Goal: Check status

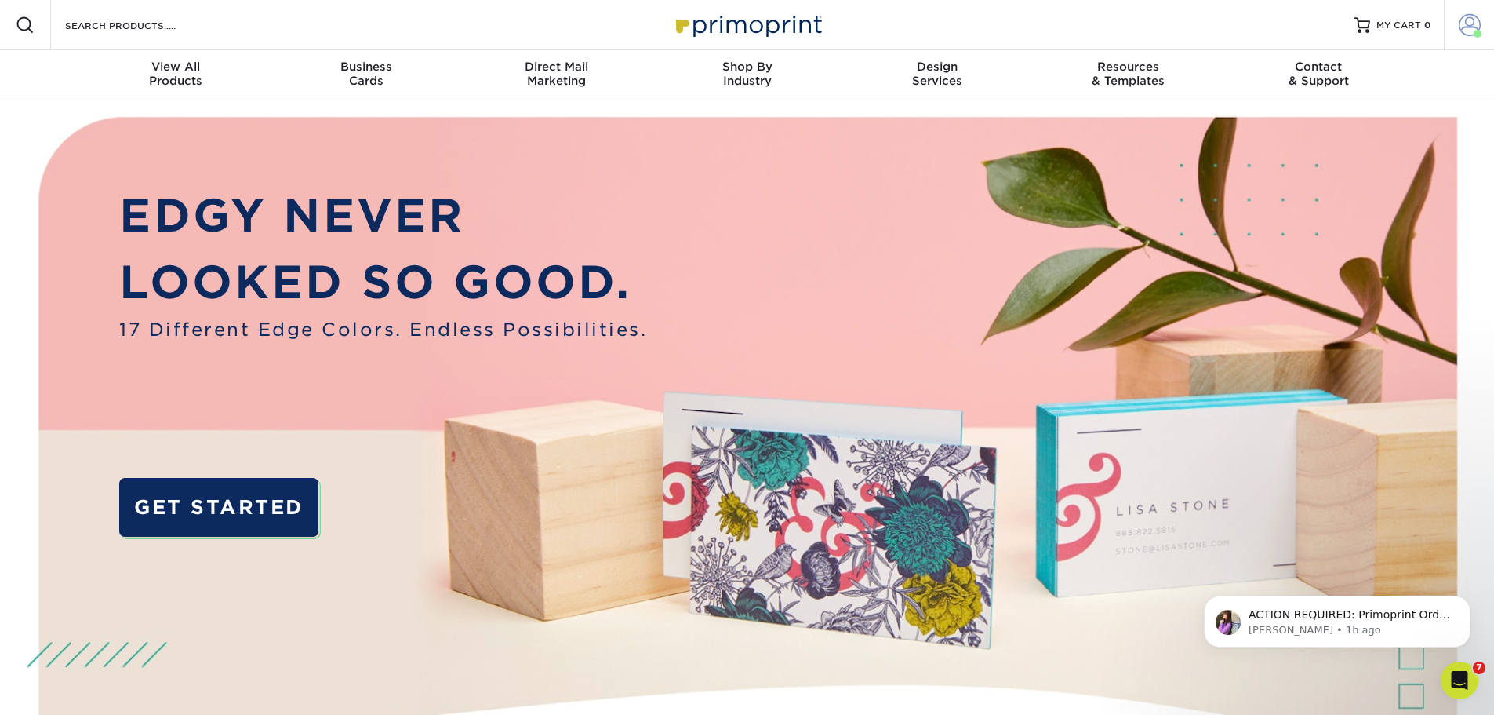
click at [1469, 35] on span at bounding box center [1470, 25] width 22 height 22
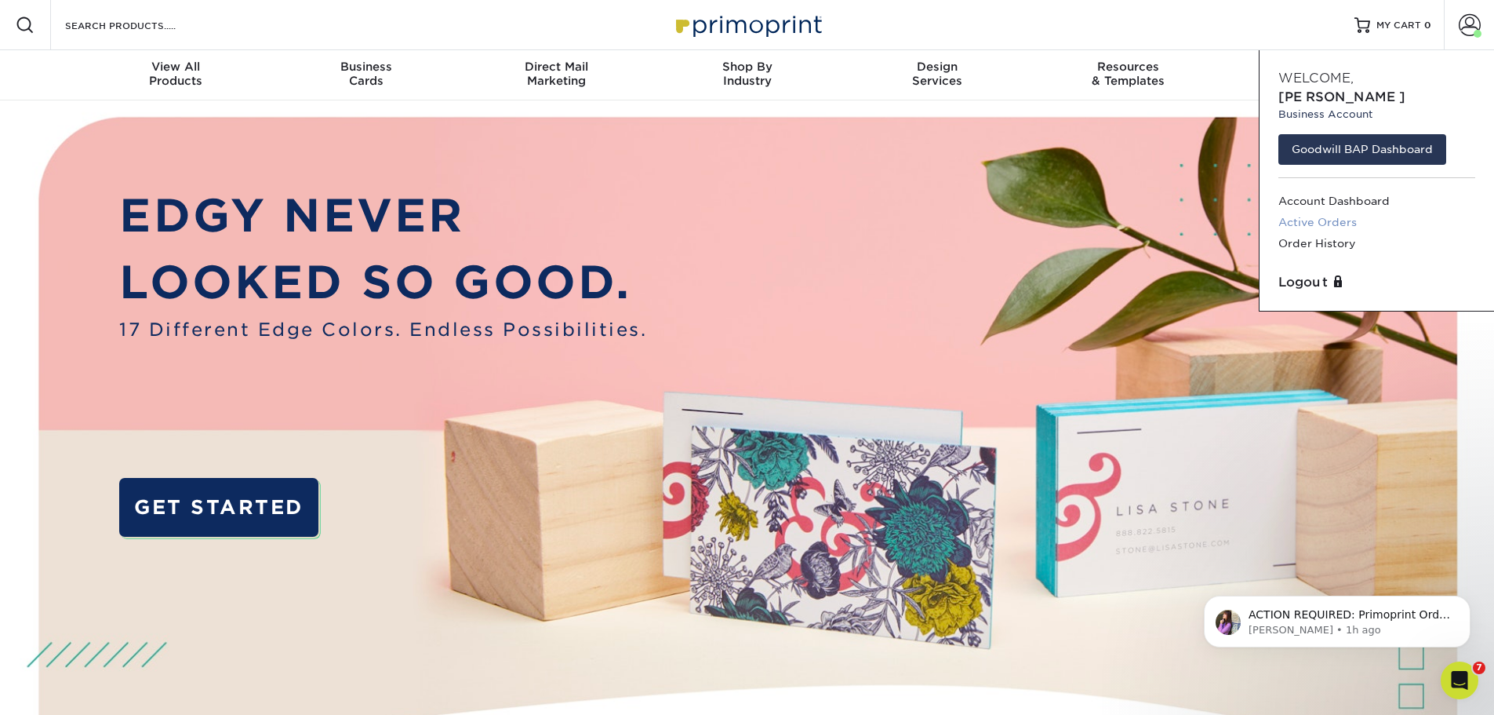
click at [1312, 212] on link "Active Orders" at bounding box center [1377, 222] width 197 height 21
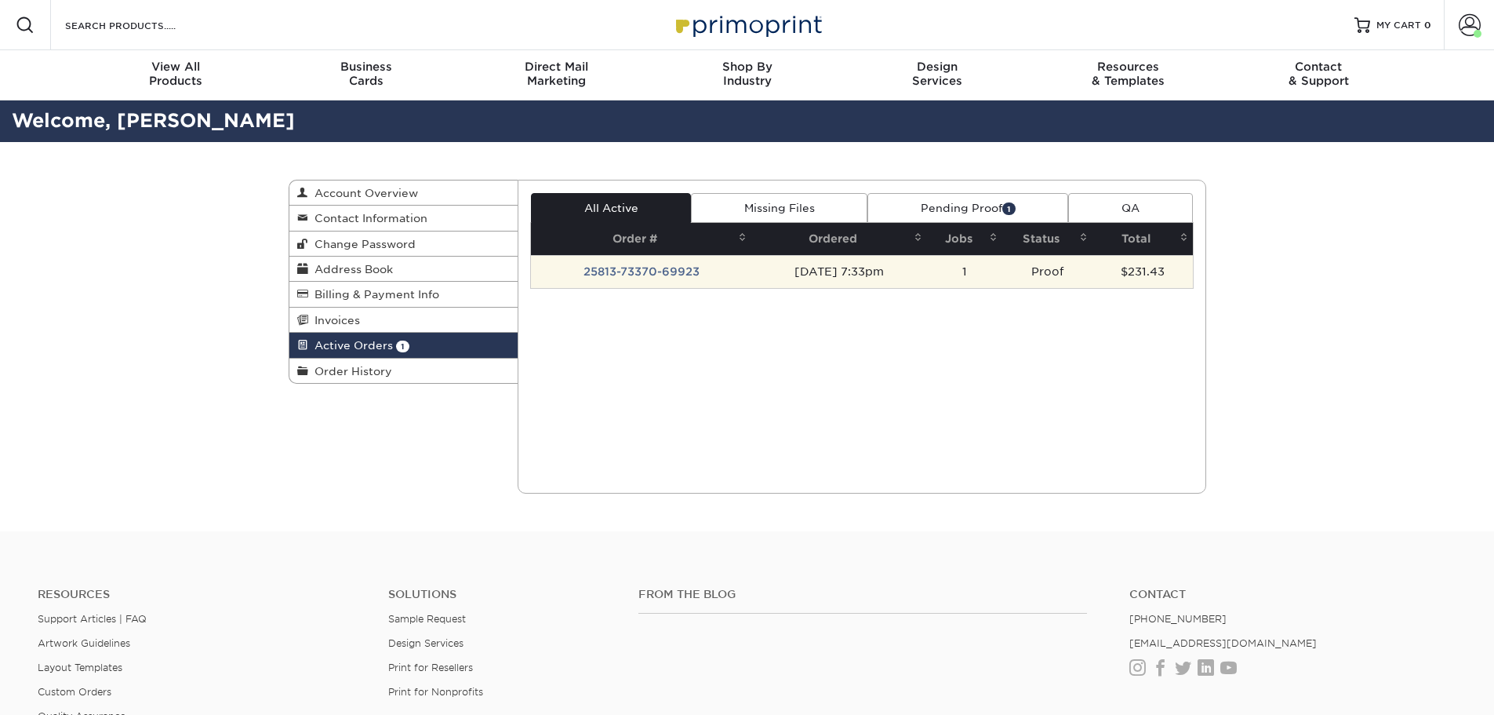
click at [790, 275] on td "[DATE] 7:33pm" at bounding box center [840, 271] width 176 height 33
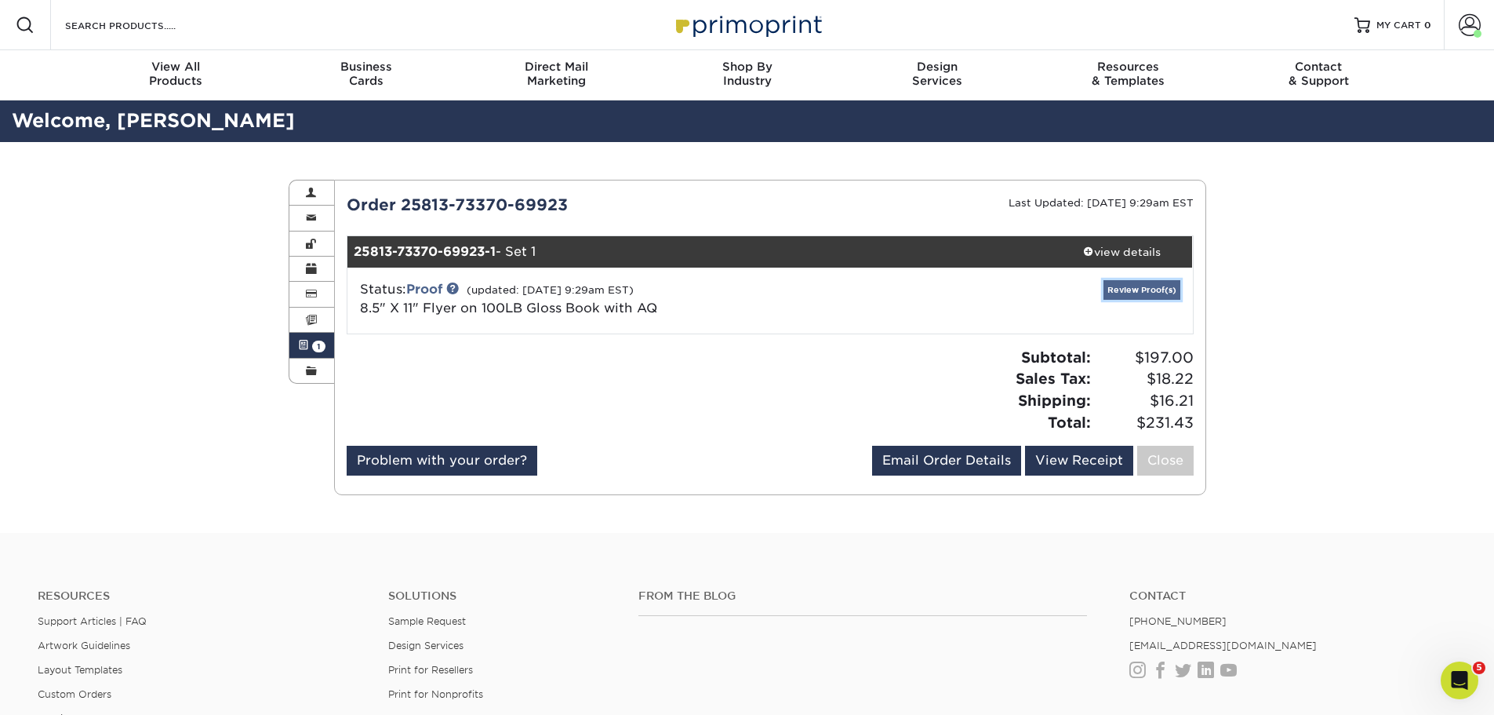
click at [1163, 289] on link "Review Proof(s)" at bounding box center [1142, 290] width 77 height 20
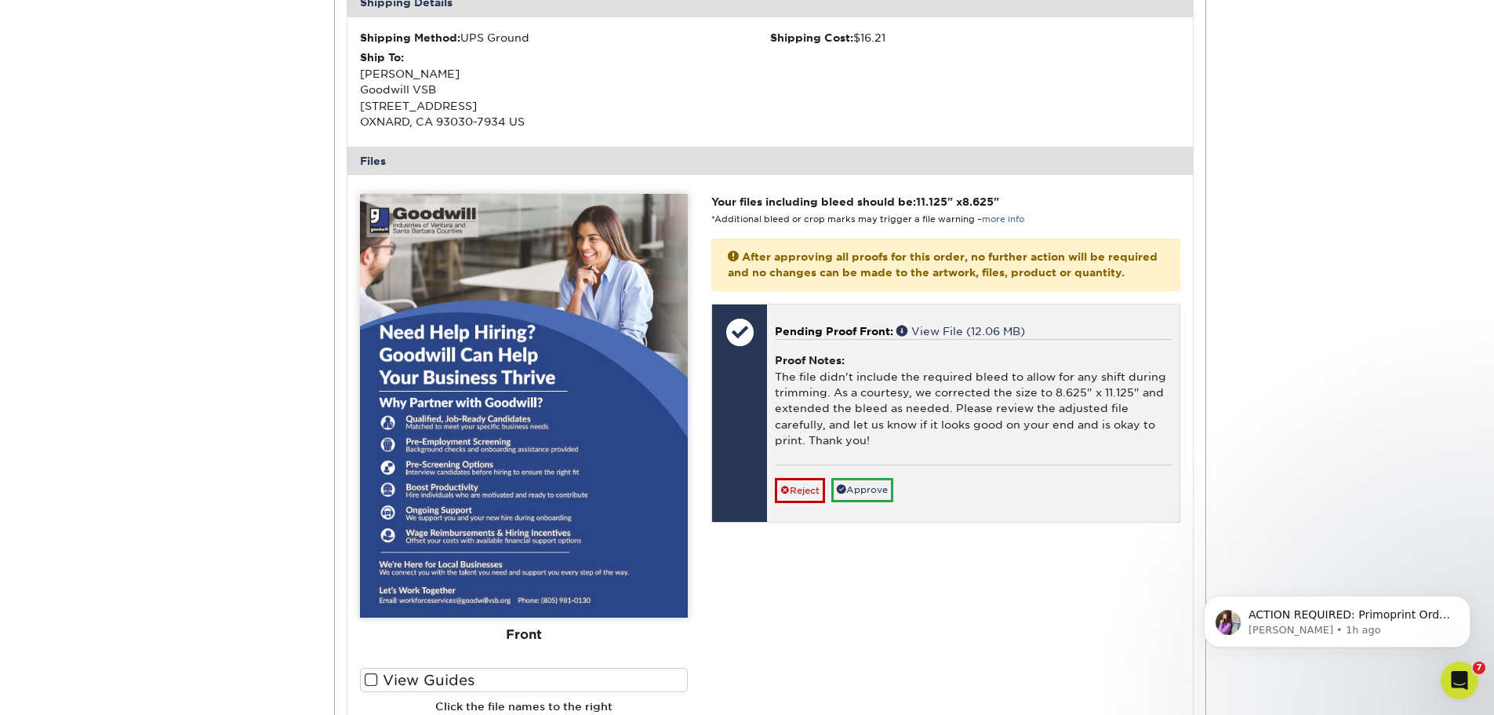
scroll to position [549, 0]
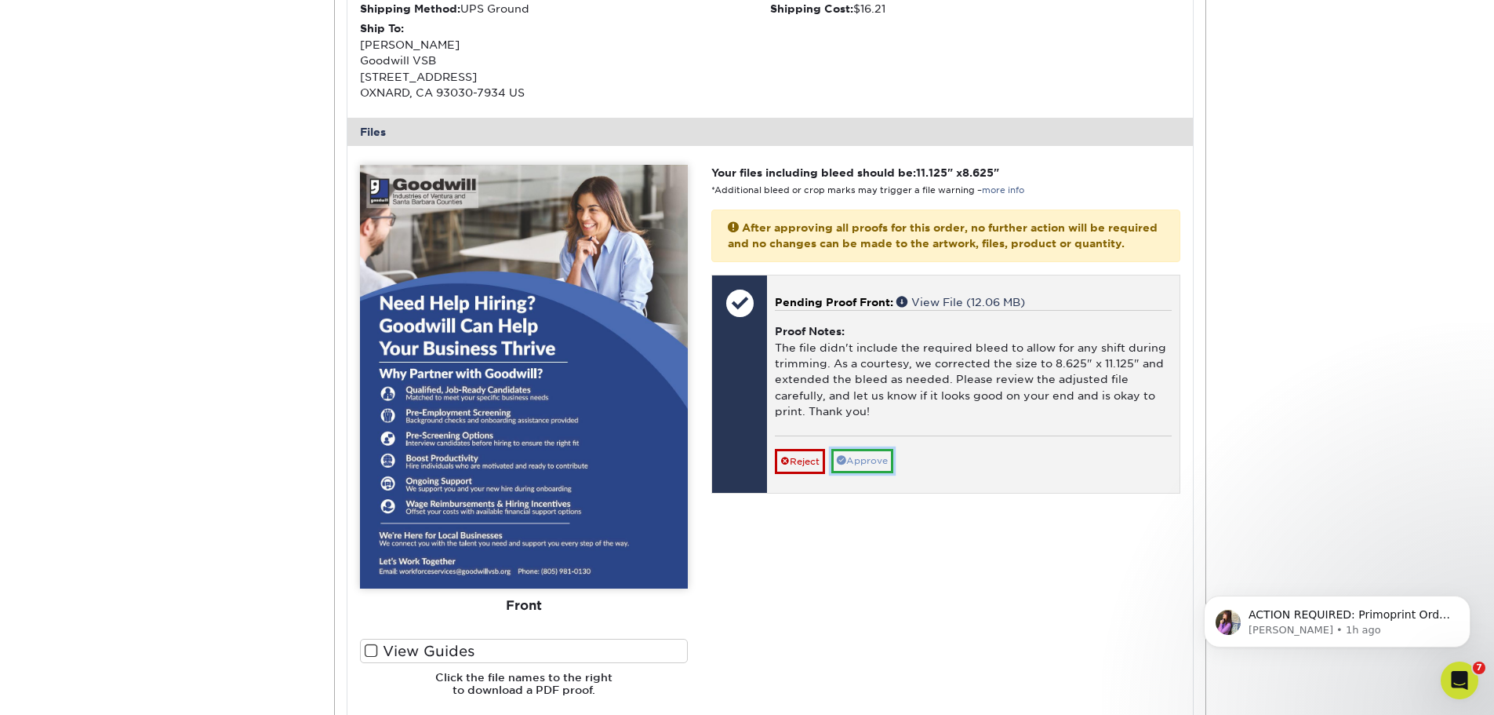
click at [867, 473] on link "Approve" at bounding box center [863, 461] width 62 height 24
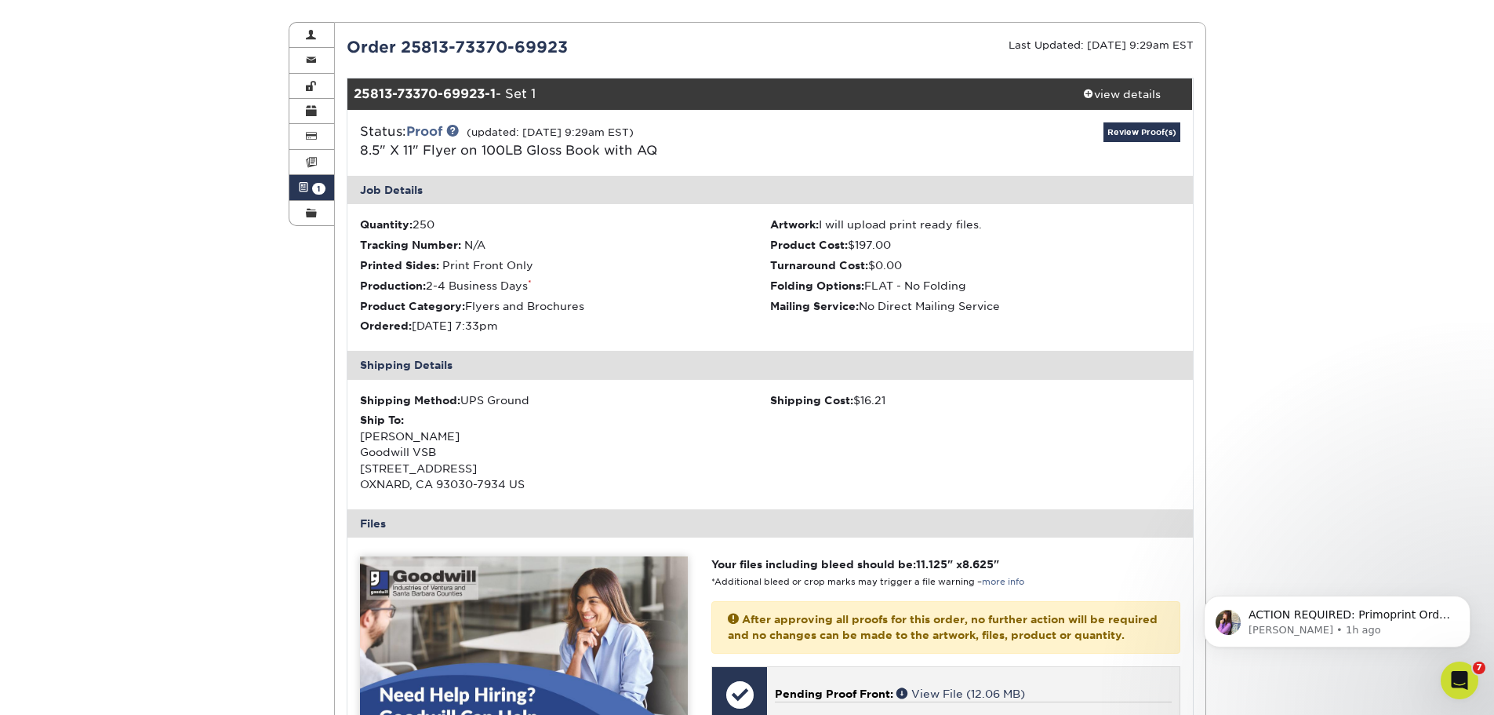
scroll to position [157, 0]
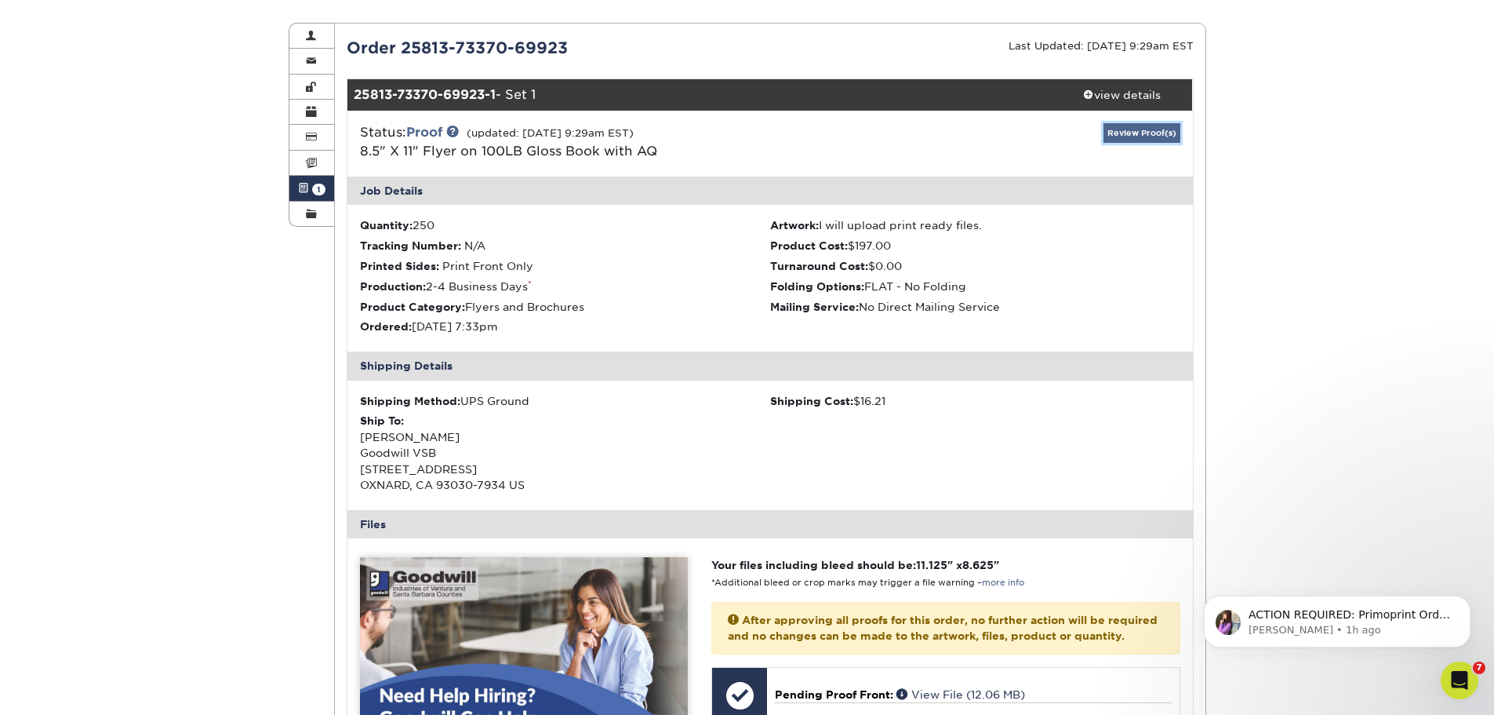
click at [1153, 128] on link "Review Proof(s)" at bounding box center [1142, 133] width 77 height 20
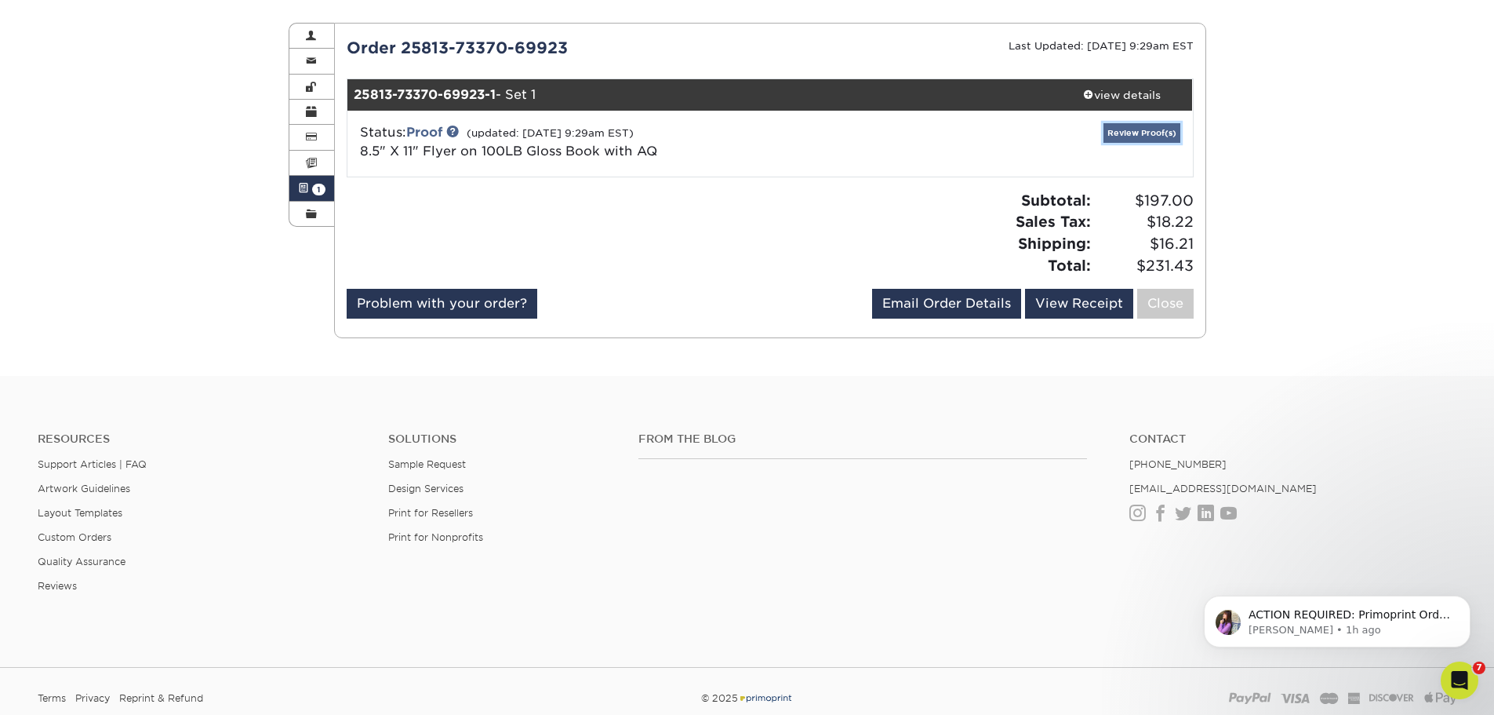
click at [1153, 128] on link "Review Proof(s)" at bounding box center [1142, 133] width 77 height 20
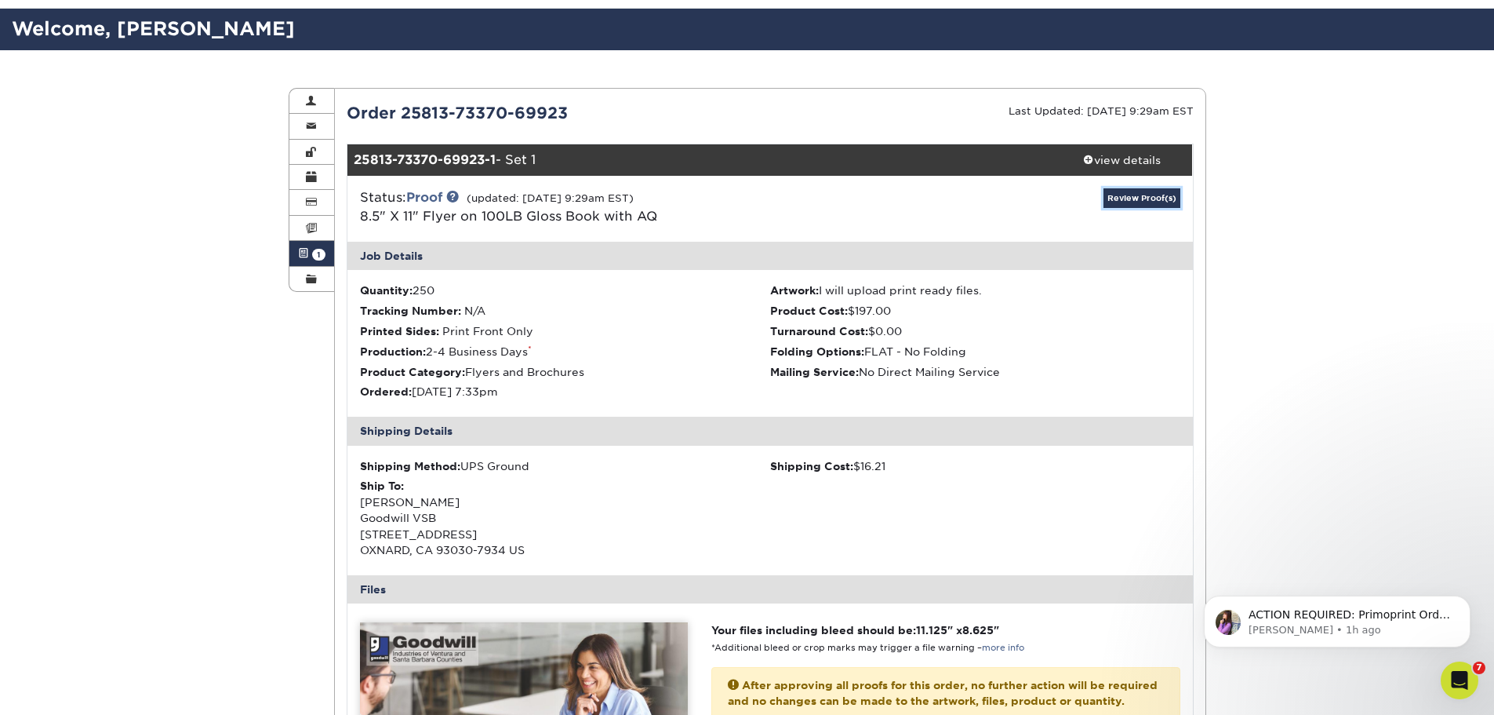
scroll to position [0, 0]
